Goal: Transaction & Acquisition: Purchase product/service

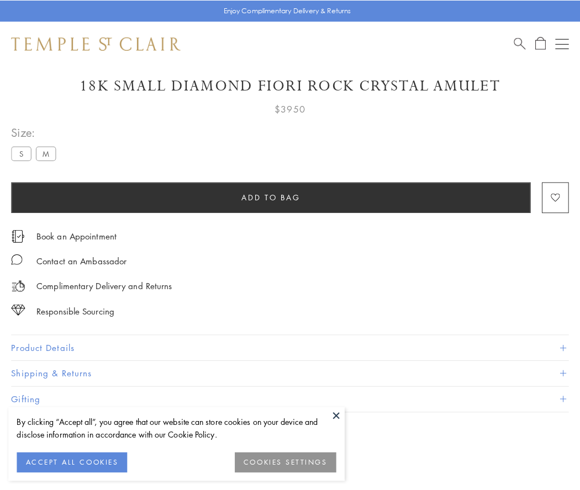
scroll to position [65, 0]
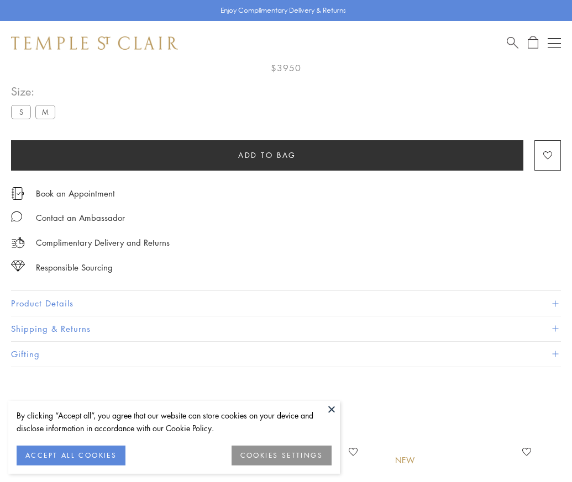
click at [267, 155] on span "Add to bag" at bounding box center [267, 155] width 58 height 12
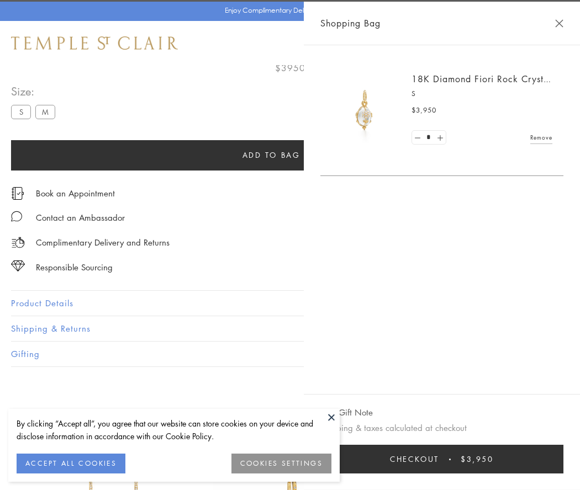
click at [563, 459] on button "Checkout $3,950" at bounding box center [441, 459] width 243 height 29
